Goal: Complete application form

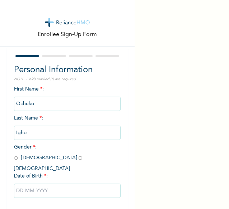
click at [79, 156] on input "radio" at bounding box center [81, 158] width 4 height 7
radio input "true"
click at [42, 185] on input "text" at bounding box center [67, 191] width 107 height 14
select select "7"
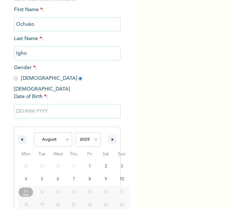
scroll to position [101, 0]
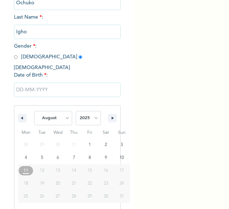
click at [64, 177] on button "20" at bounding box center [58, 183] width 16 height 13
click at [95, 111] on select "2025 2024 2023 2022 2021 2020 2019 2018 2017 2016 2015 2014 2013 2012 2011 2010…" at bounding box center [88, 118] width 25 height 14
select select "2013"
click at [76, 111] on select "2025 2024 2023 2022 2021 2020 2019 2018 2017 2016 2015 2014 2013 2012 2011 2010…" at bounding box center [88, 118] width 25 height 14
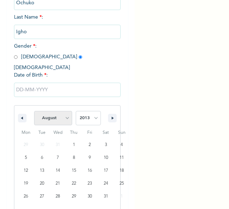
click at [56, 115] on select "January February March April May June July August September October November De…" at bounding box center [53, 118] width 38 height 14
select select "5"
click at [34, 111] on select "January February March April May June July August September October November De…" at bounding box center [53, 118] width 38 height 14
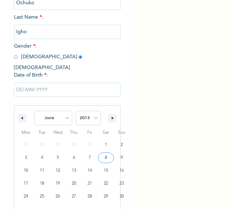
type input "[DATE]"
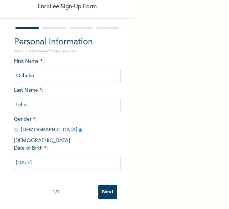
click at [103, 191] on input "Next" at bounding box center [107, 192] width 19 height 15
